Goal: Complete application form

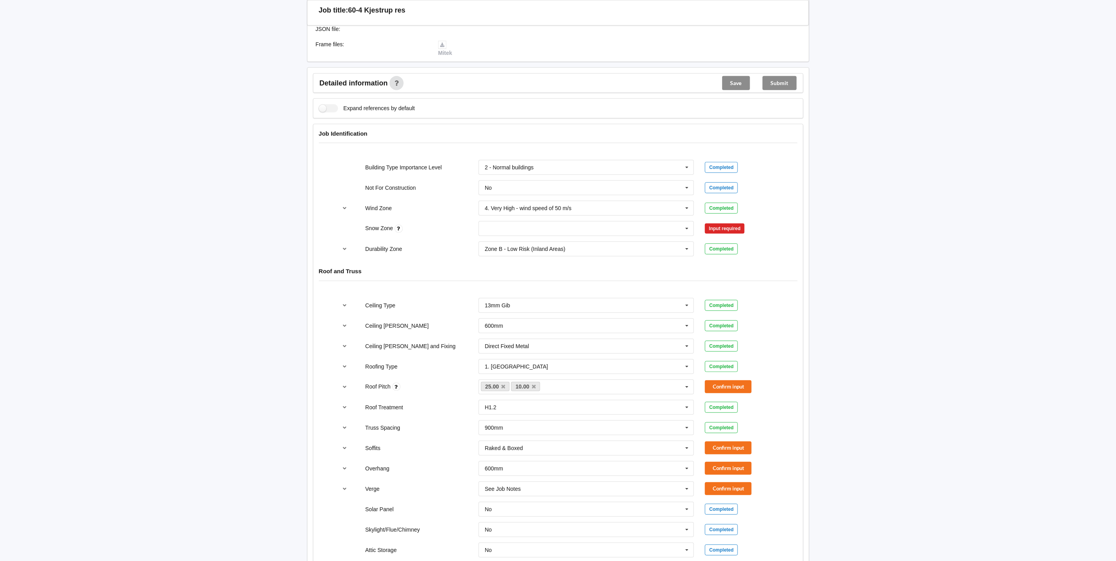
scroll to position [235, 0]
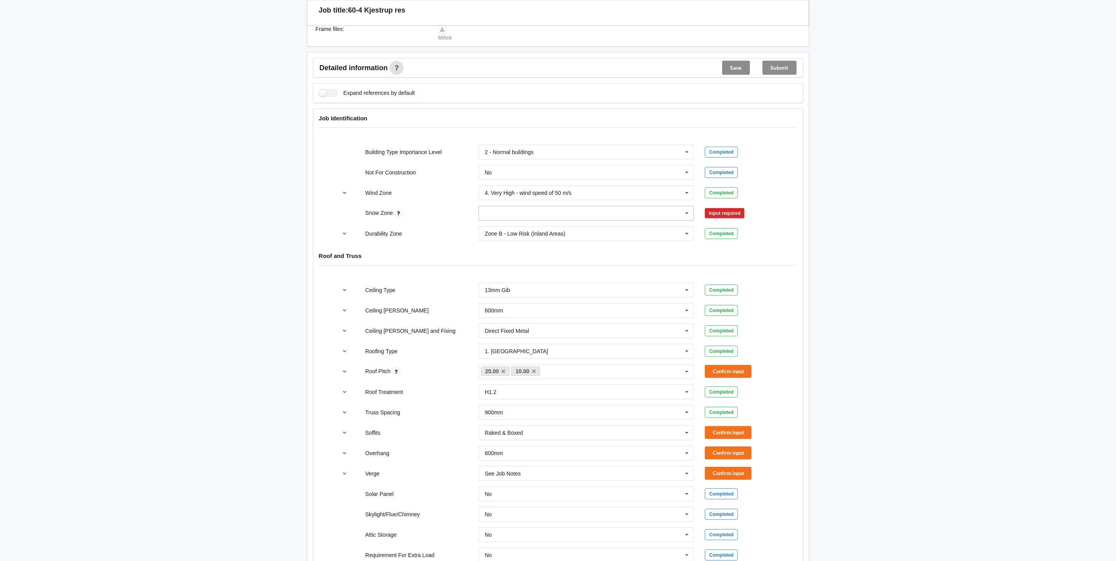
click at [683, 219] on icon at bounding box center [687, 213] width 12 height 15
click at [549, 226] on div "N0" at bounding box center [586, 228] width 215 height 15
click at [730, 217] on div "Input required" at bounding box center [725, 213] width 40 height 10
click at [687, 215] on icon at bounding box center [687, 213] width 12 height 15
click at [569, 225] on div "N0" at bounding box center [586, 228] width 215 height 15
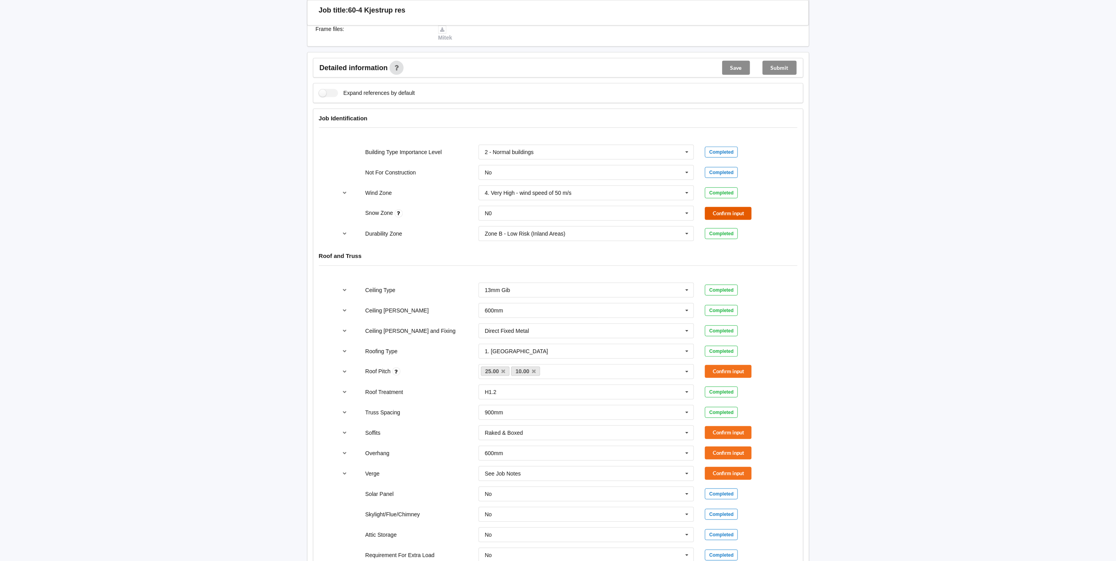
click at [725, 213] on button "Confirm input" at bounding box center [728, 213] width 47 height 13
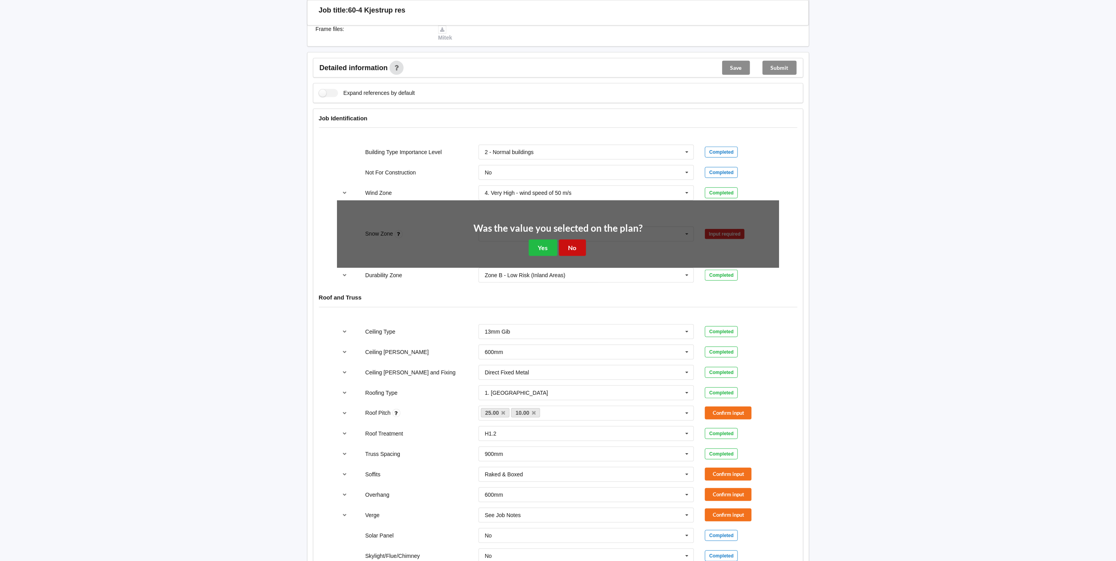
click at [573, 248] on button "No" at bounding box center [572, 248] width 27 height 16
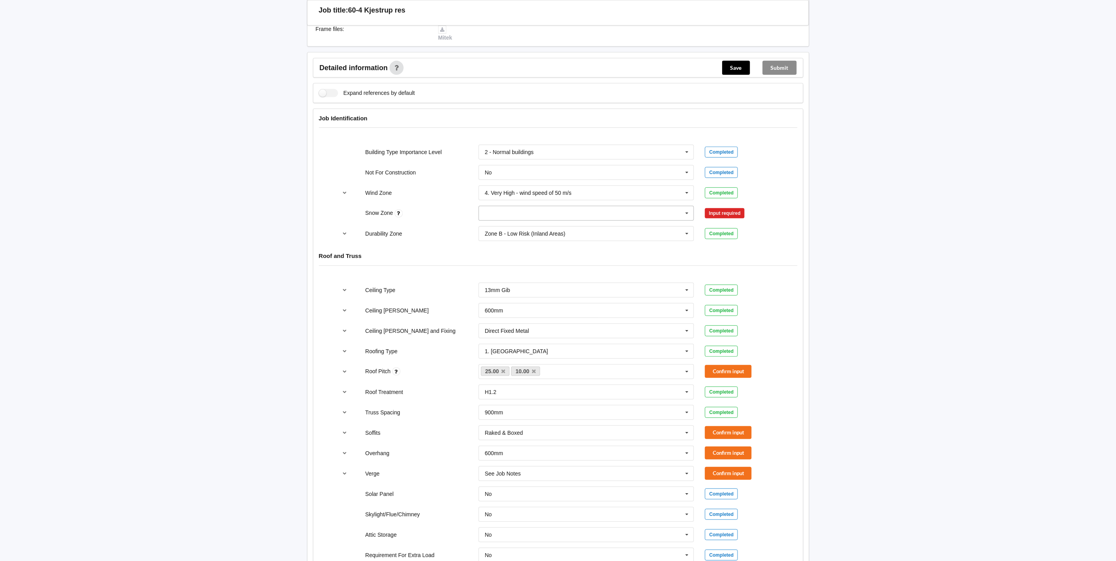
click at [685, 219] on icon at bounding box center [687, 213] width 12 height 15
click at [484, 227] on div "N0" at bounding box center [586, 228] width 215 height 15
click at [720, 219] on button "Confirm input" at bounding box center [728, 213] width 47 height 13
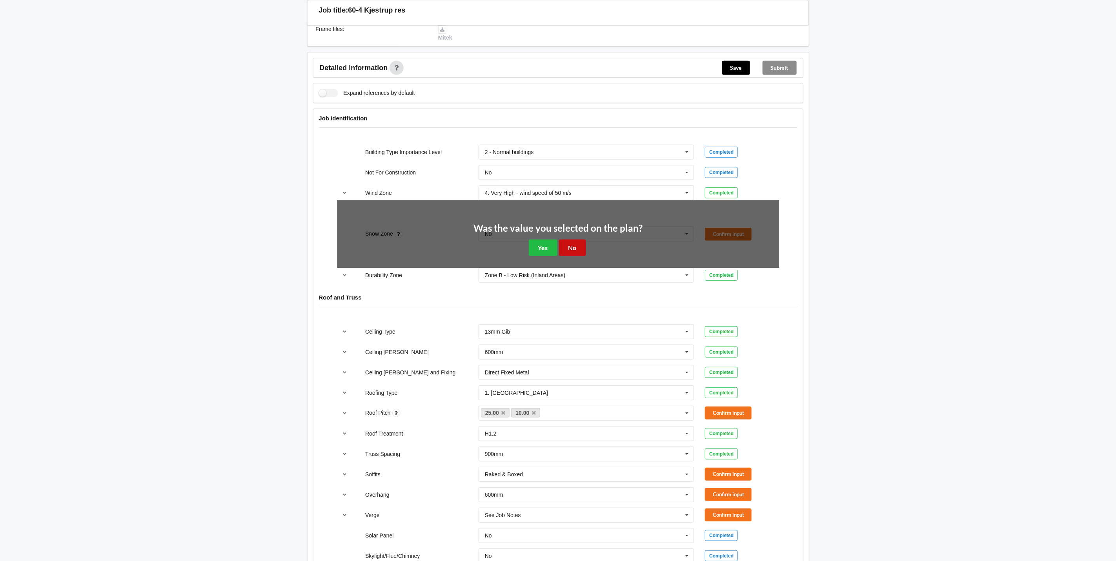
click at [574, 250] on button "No" at bounding box center [572, 248] width 27 height 16
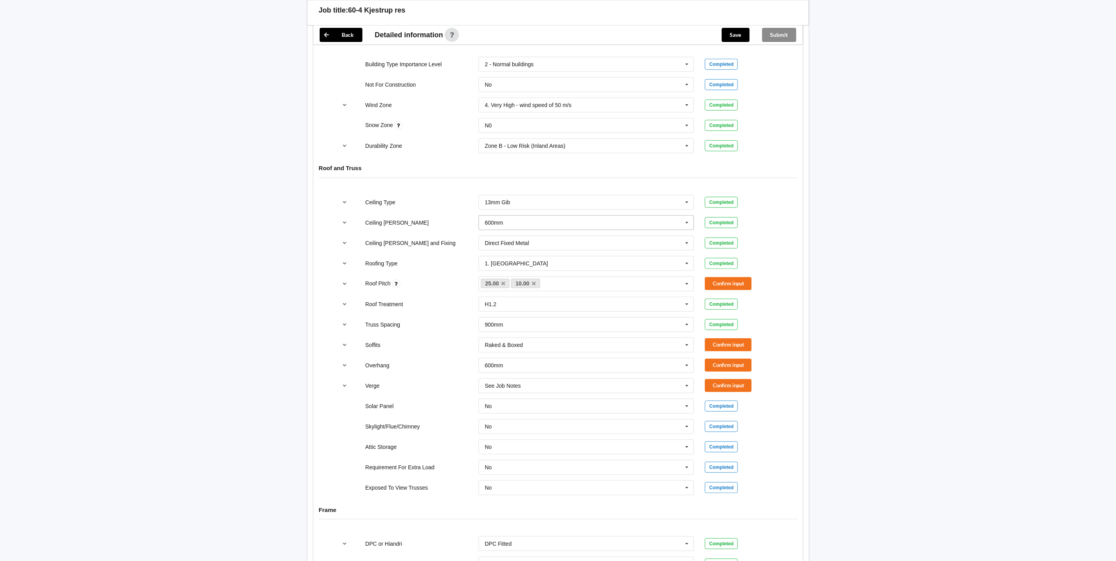
scroll to position [353, 0]
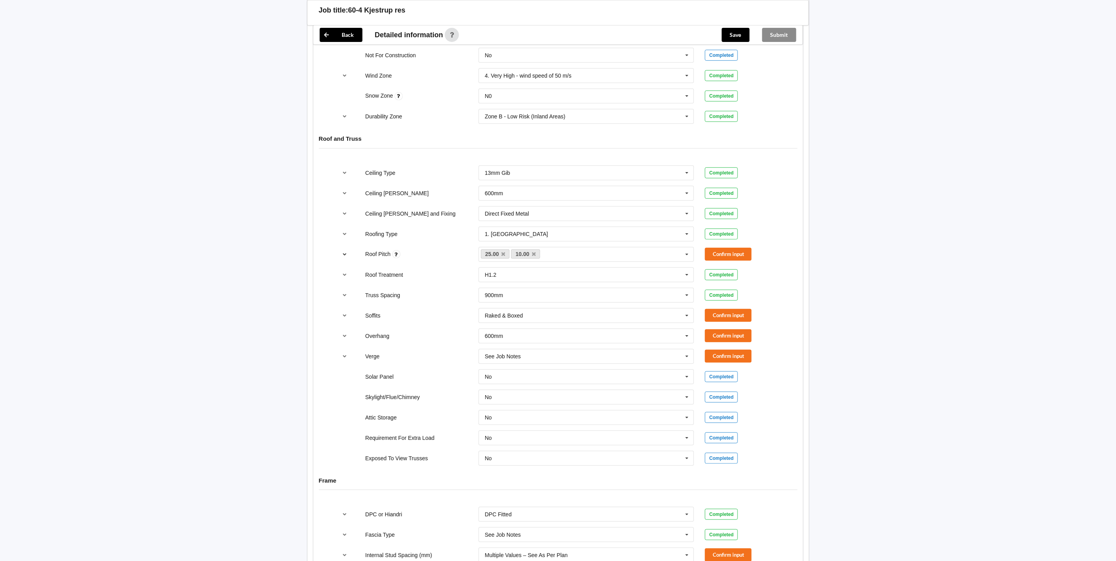
click at [345, 257] on icon "reference-toggle" at bounding box center [344, 254] width 7 height 5
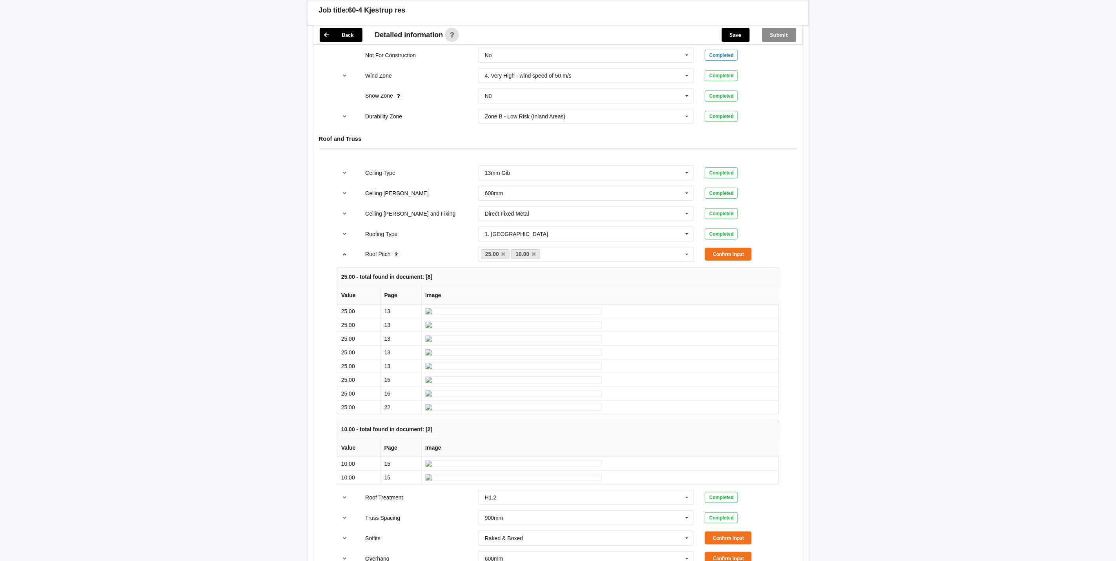
click at [344, 257] on icon "reference-toggle" at bounding box center [344, 254] width 7 height 5
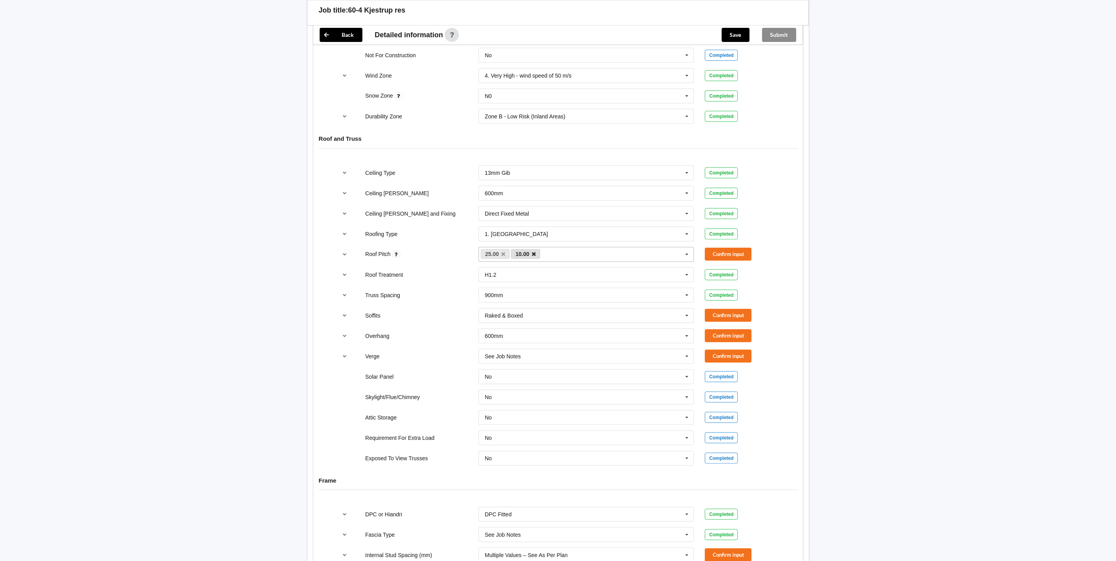
click at [534, 257] on icon at bounding box center [534, 254] width 4 height 5
click at [720, 257] on button "Confirm input" at bounding box center [728, 254] width 47 height 13
click at [348, 321] on button "reference-toggle" at bounding box center [344, 316] width 15 height 14
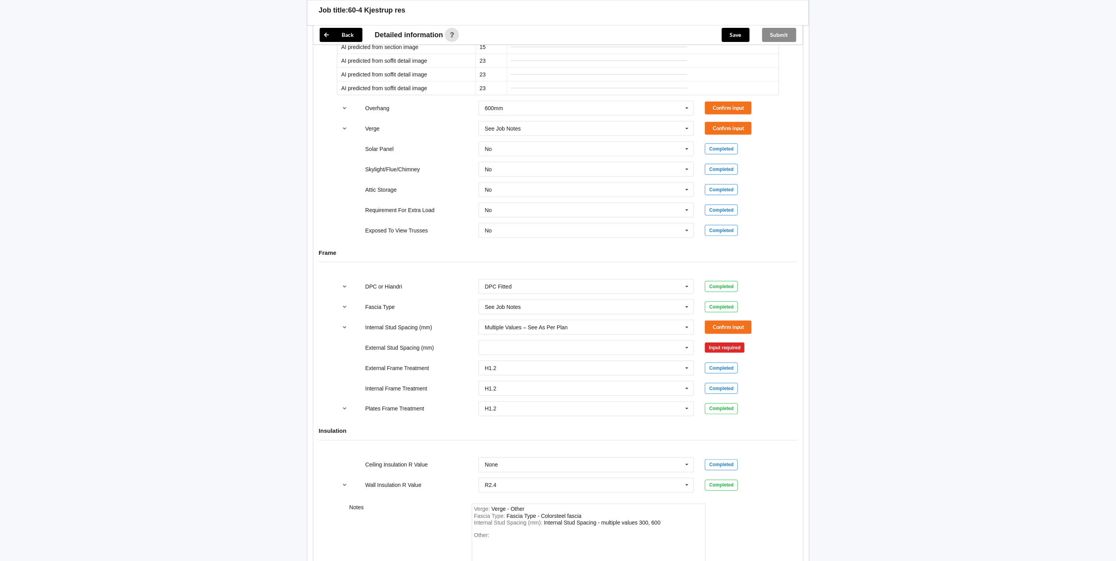
scroll to position [530, 0]
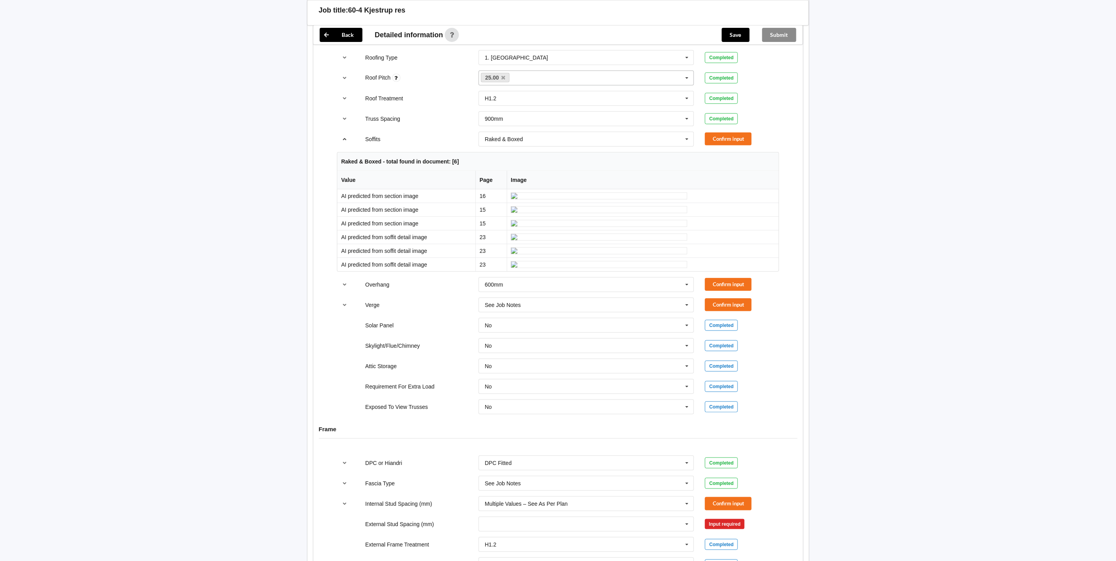
click at [342, 141] on icon "reference-toggle" at bounding box center [344, 139] width 7 height 5
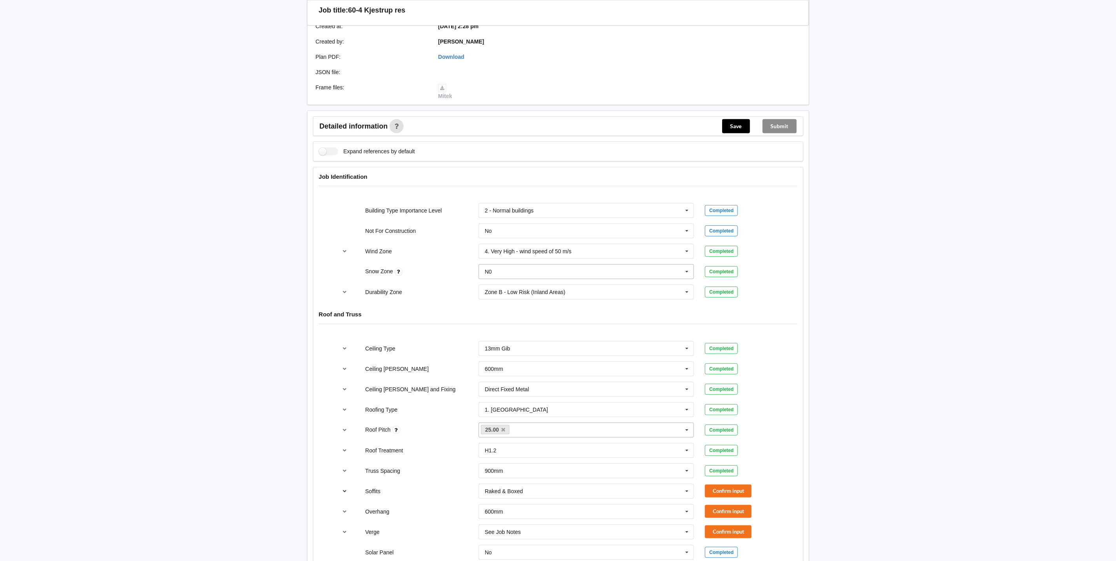
scroll to position [294, 0]
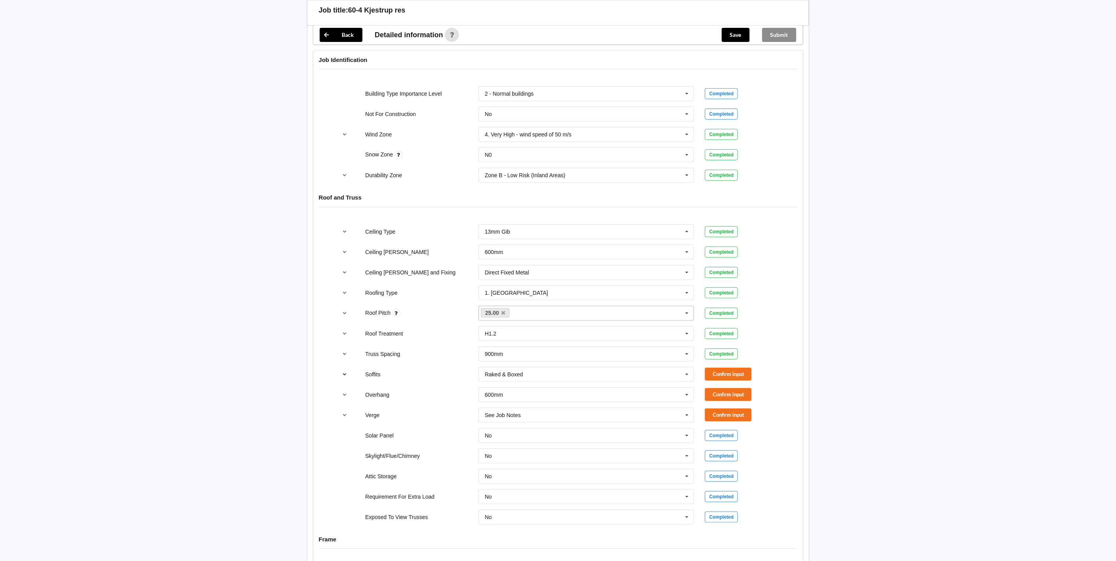
click at [345, 377] on icon "reference-toggle" at bounding box center [344, 374] width 7 height 5
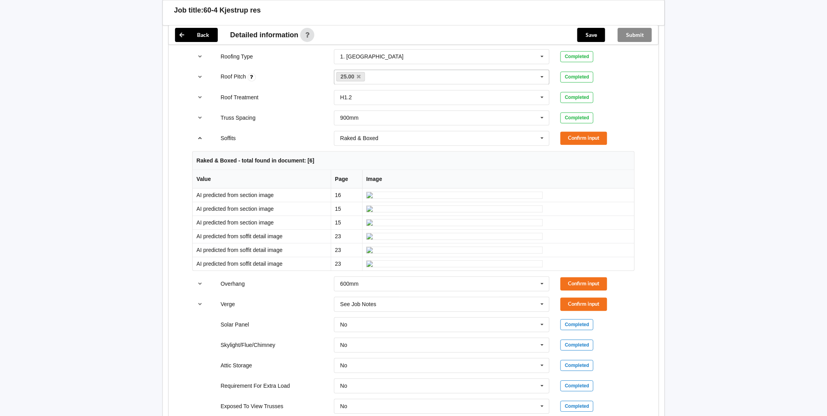
scroll to position [428, 0]
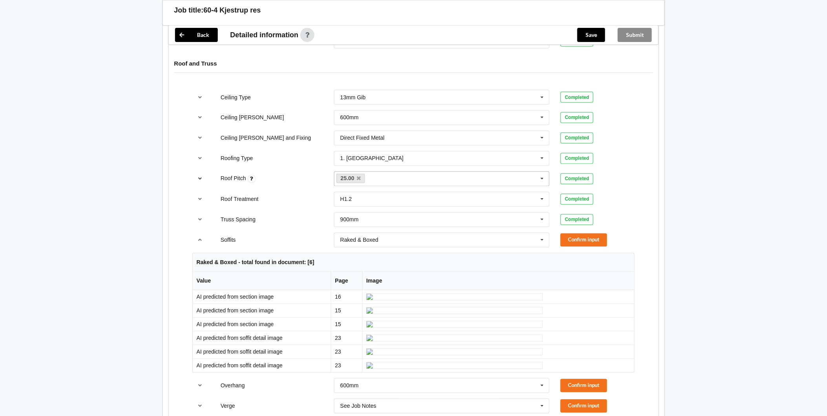
click at [200, 177] on icon "reference-toggle" at bounding box center [200, 178] width 7 height 5
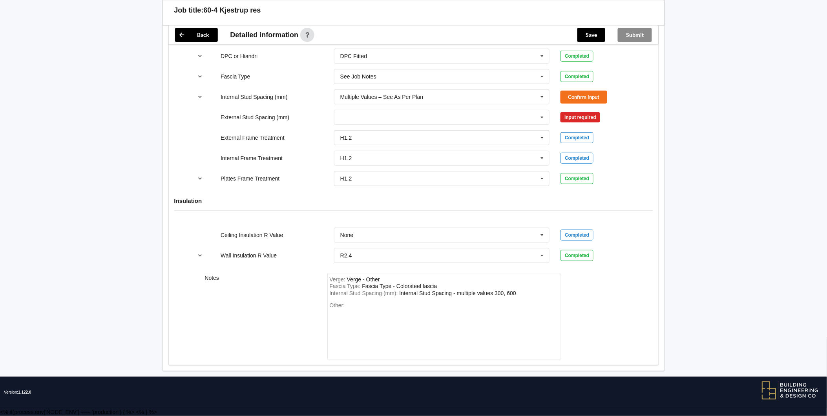
scroll to position [1387, 0]
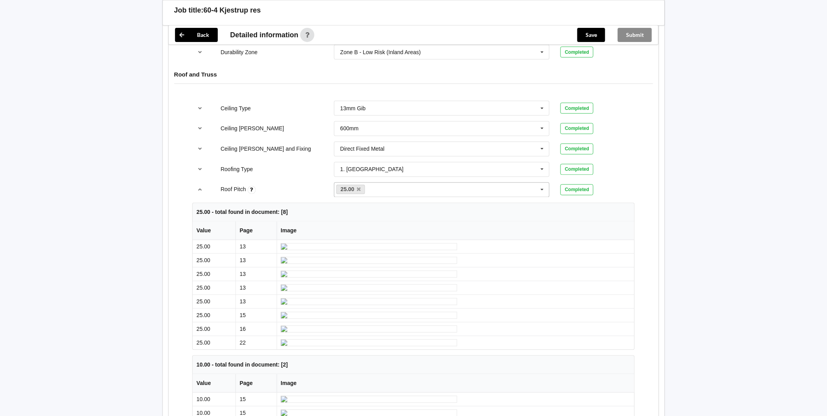
scroll to position [428, 0]
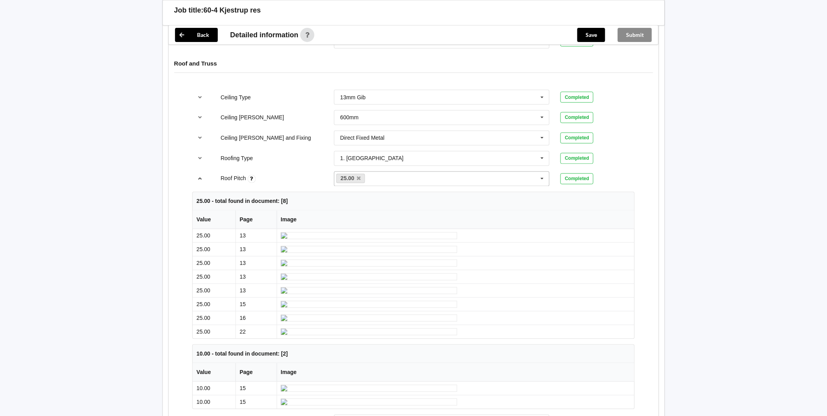
click at [198, 181] on icon "reference-toggle" at bounding box center [200, 178] width 7 height 5
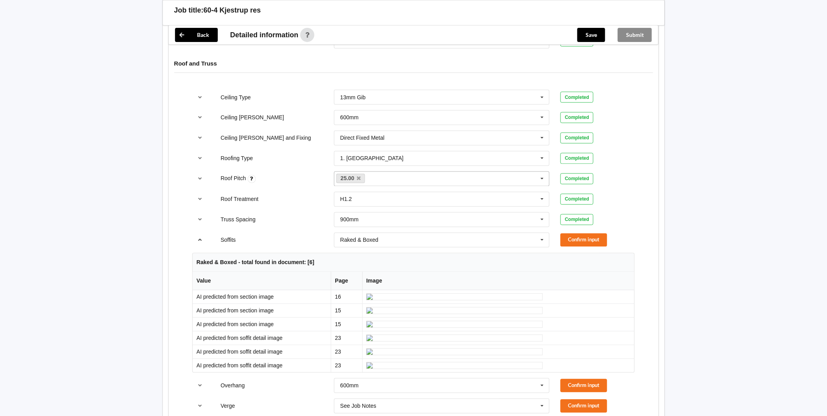
click at [197, 239] on icon "reference-toggle" at bounding box center [200, 239] width 7 height 5
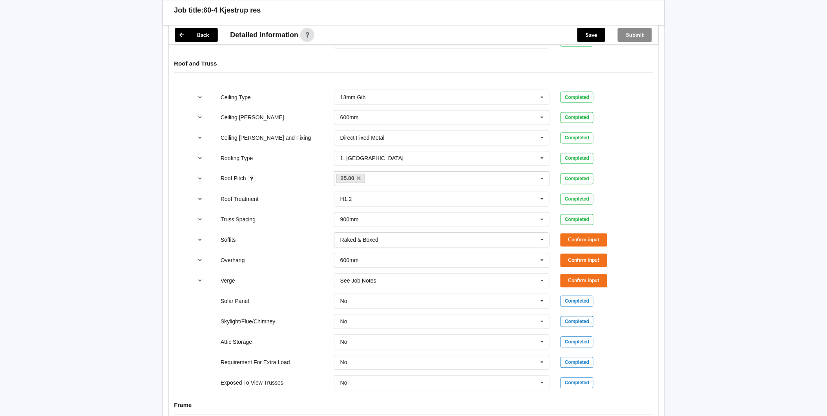
click at [538, 238] on icon at bounding box center [542, 240] width 12 height 15
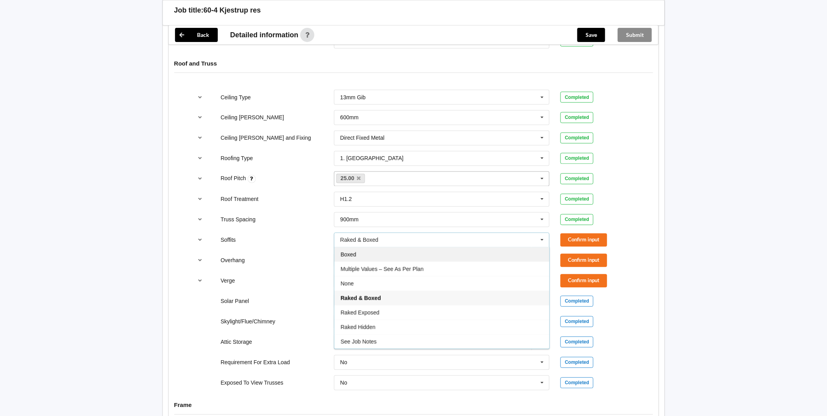
click at [356, 257] on div "Boxed" at bounding box center [441, 254] width 215 height 15
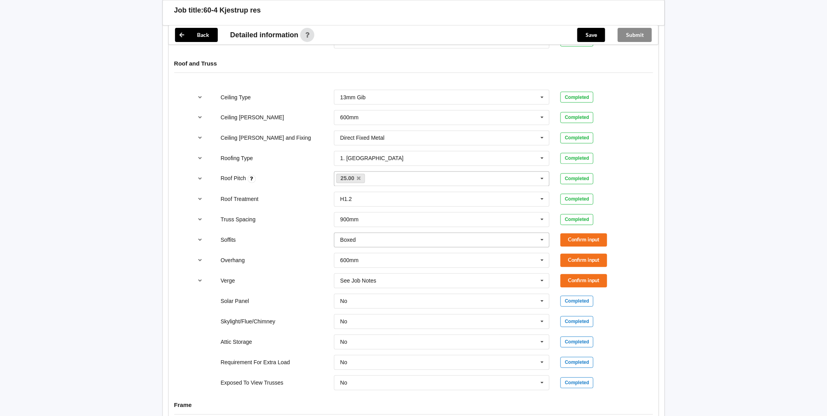
click at [545, 241] on icon at bounding box center [542, 240] width 12 height 15
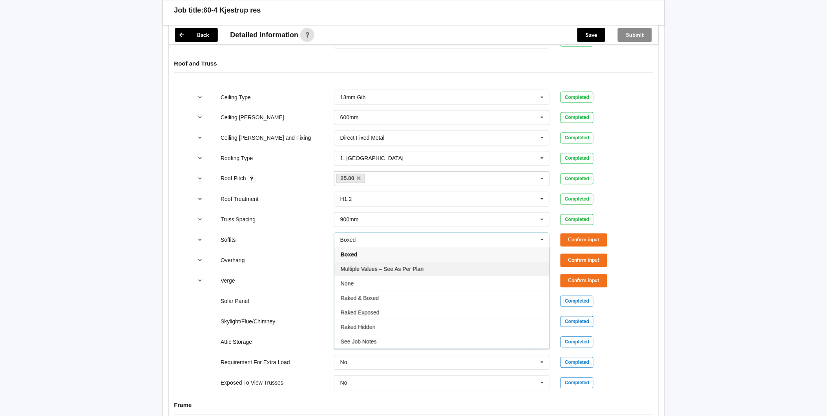
click at [411, 272] on span "Multiple Values – See As Per Plan" at bounding box center [382, 269] width 83 height 6
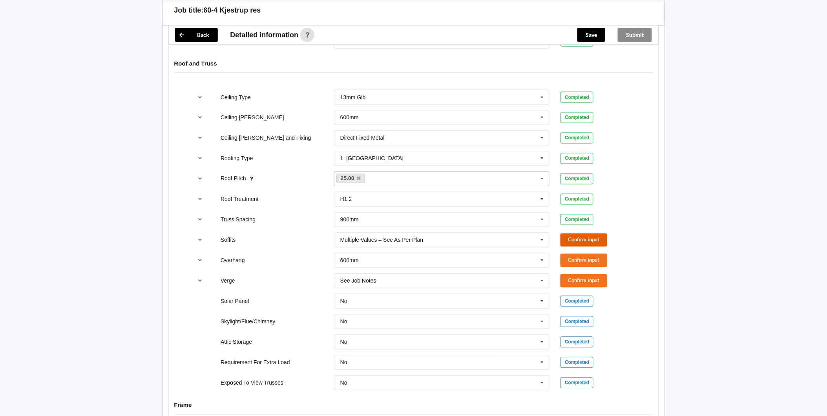
click at [574, 239] on button "Confirm input" at bounding box center [583, 239] width 47 height 13
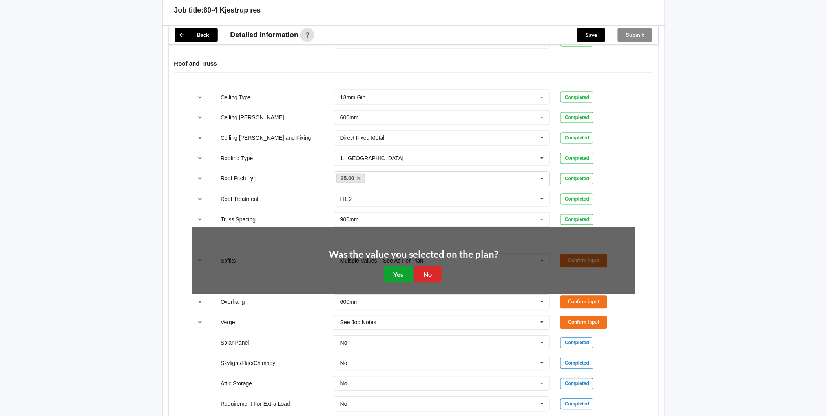
click at [403, 272] on button "Yes" at bounding box center [398, 274] width 29 height 16
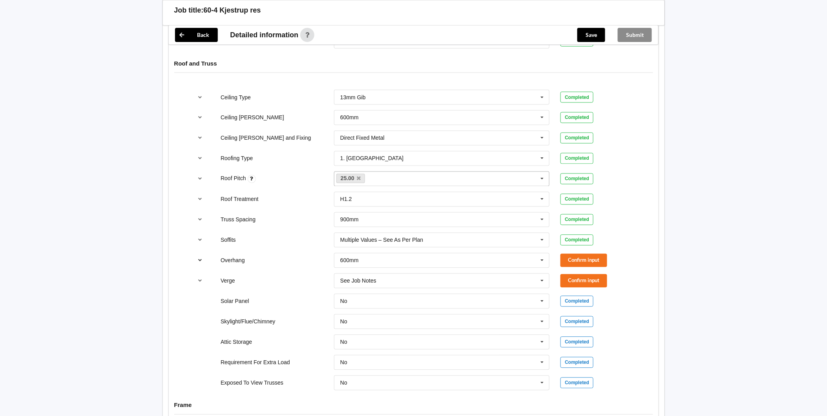
click at [199, 259] on icon "reference-toggle" at bounding box center [200, 260] width 7 height 5
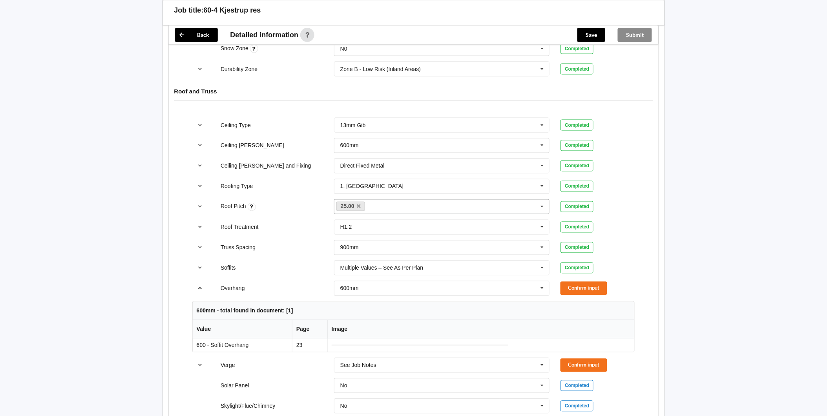
scroll to position [472, 0]
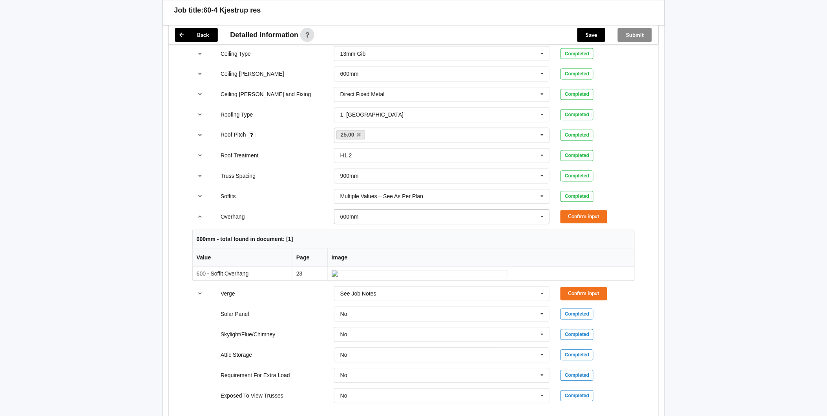
click at [545, 219] on icon at bounding box center [542, 217] width 12 height 15
click at [386, 290] on span "Multiple Values – See As Per Plan" at bounding box center [382, 289] width 83 height 6
click at [591, 216] on button "Confirm input" at bounding box center [583, 216] width 47 height 13
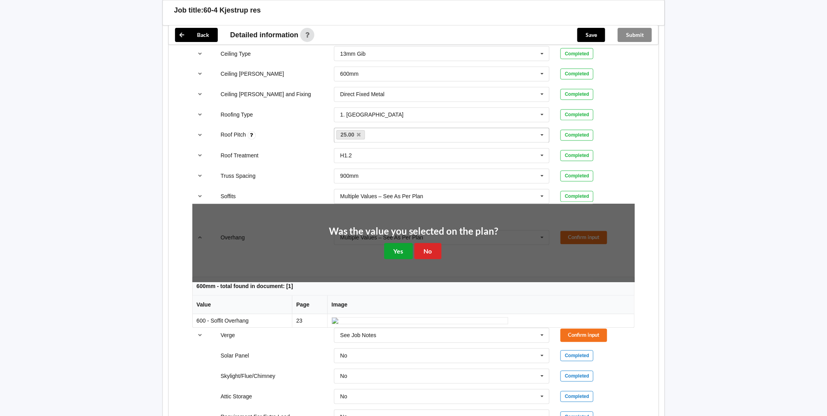
click at [398, 250] on button "Yes" at bounding box center [398, 251] width 29 height 16
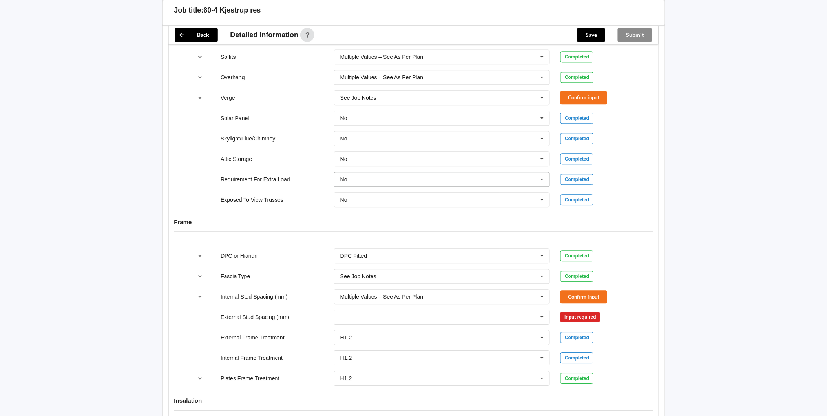
scroll to position [508, 0]
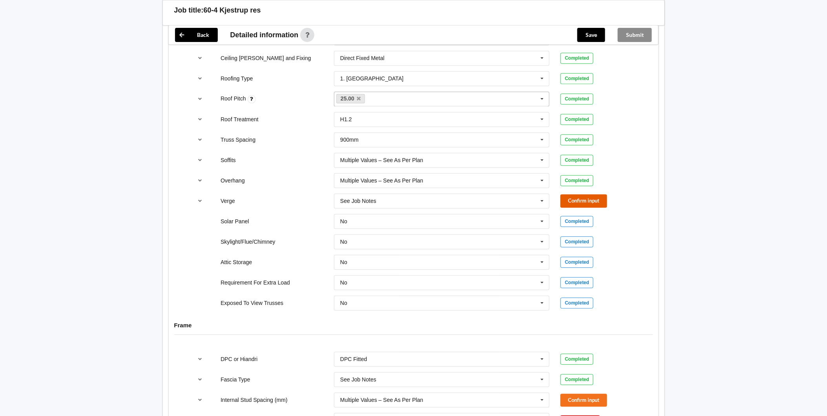
click at [585, 195] on button "Confirm input" at bounding box center [583, 201] width 47 height 13
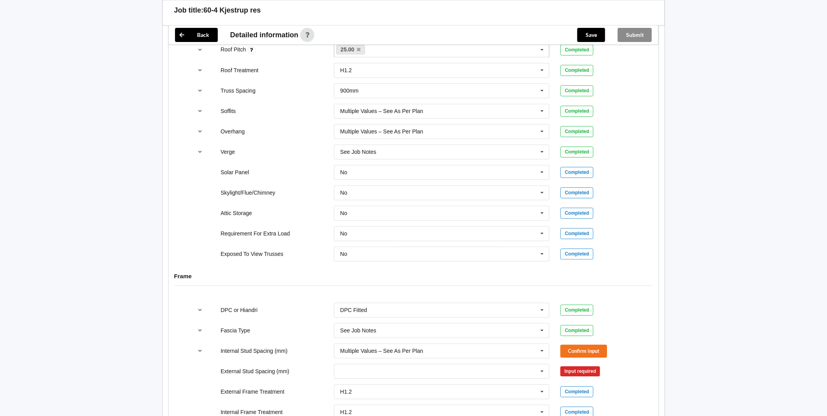
scroll to position [682, 0]
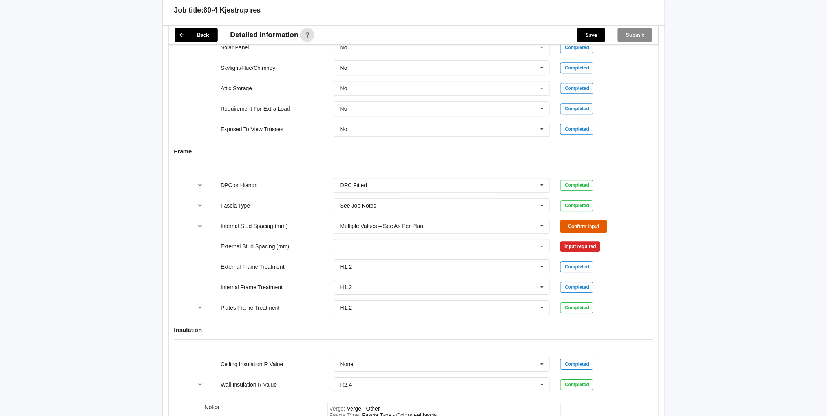
click at [584, 228] on button "Confirm input" at bounding box center [583, 226] width 47 height 13
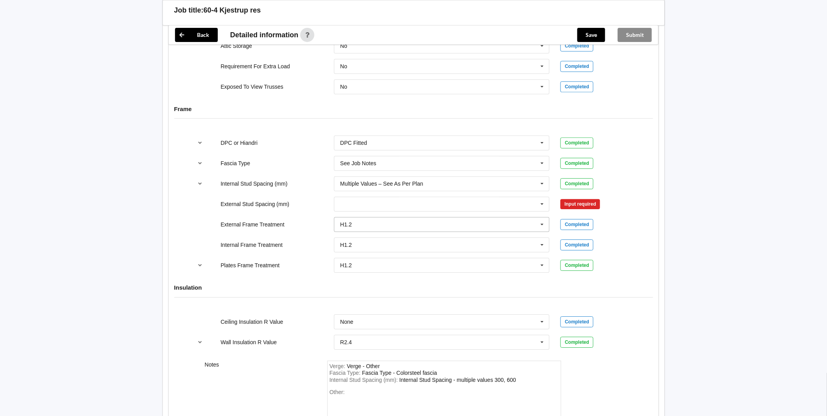
scroll to position [726, 0]
click at [544, 209] on icon at bounding box center [542, 202] width 12 height 15
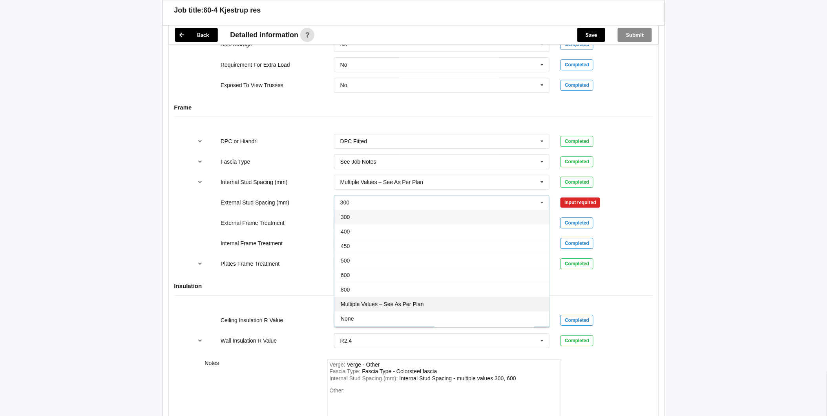
click at [354, 302] on div "Multiple Values – See As Per Plan" at bounding box center [441, 304] width 215 height 15
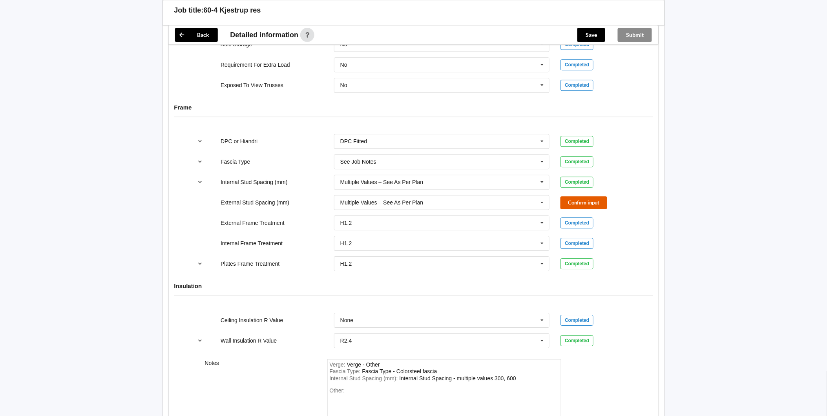
click at [573, 201] on button "Confirm input" at bounding box center [583, 202] width 47 height 13
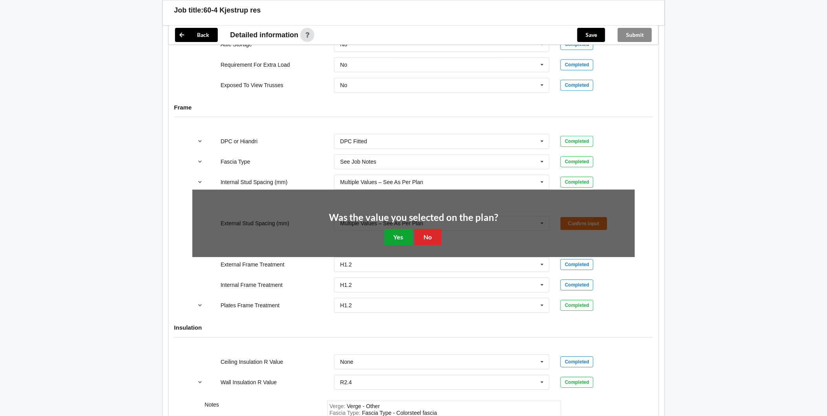
click at [390, 236] on button "Yes" at bounding box center [398, 237] width 29 height 16
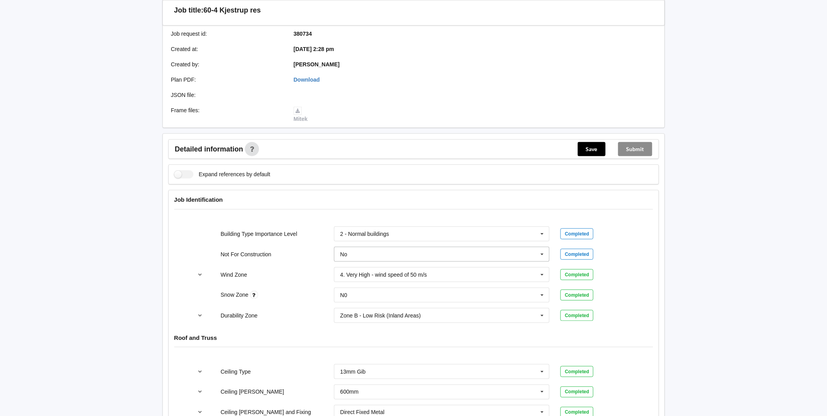
scroll to position [174, 0]
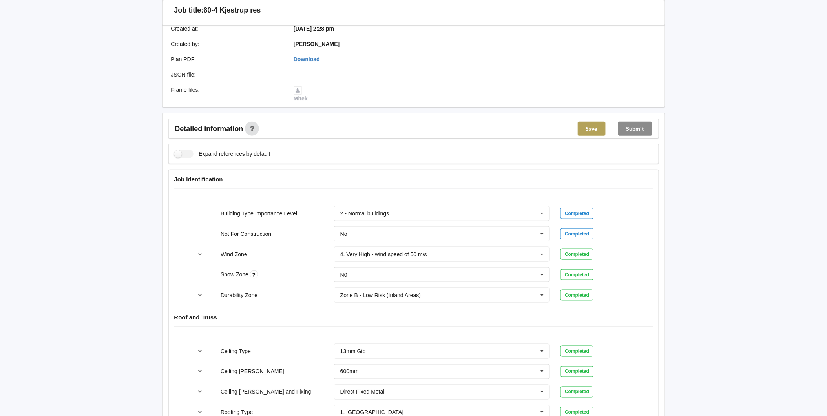
click at [584, 128] on button "Save" at bounding box center [592, 129] width 28 height 14
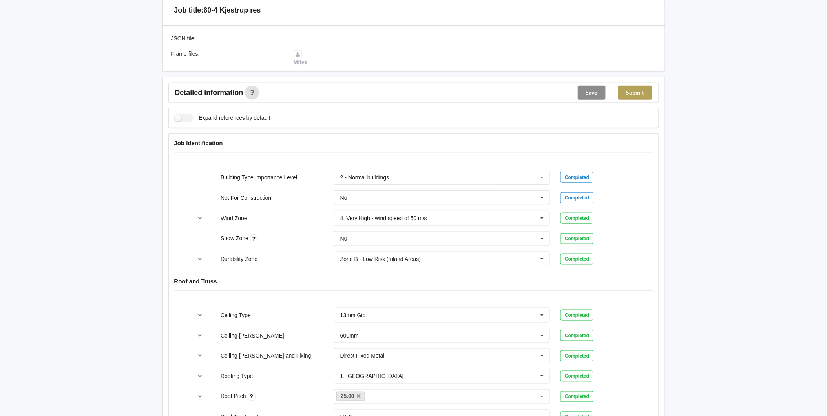
click at [634, 95] on button "Submit" at bounding box center [635, 93] width 34 height 14
